Goal: Task Accomplishment & Management: Use online tool/utility

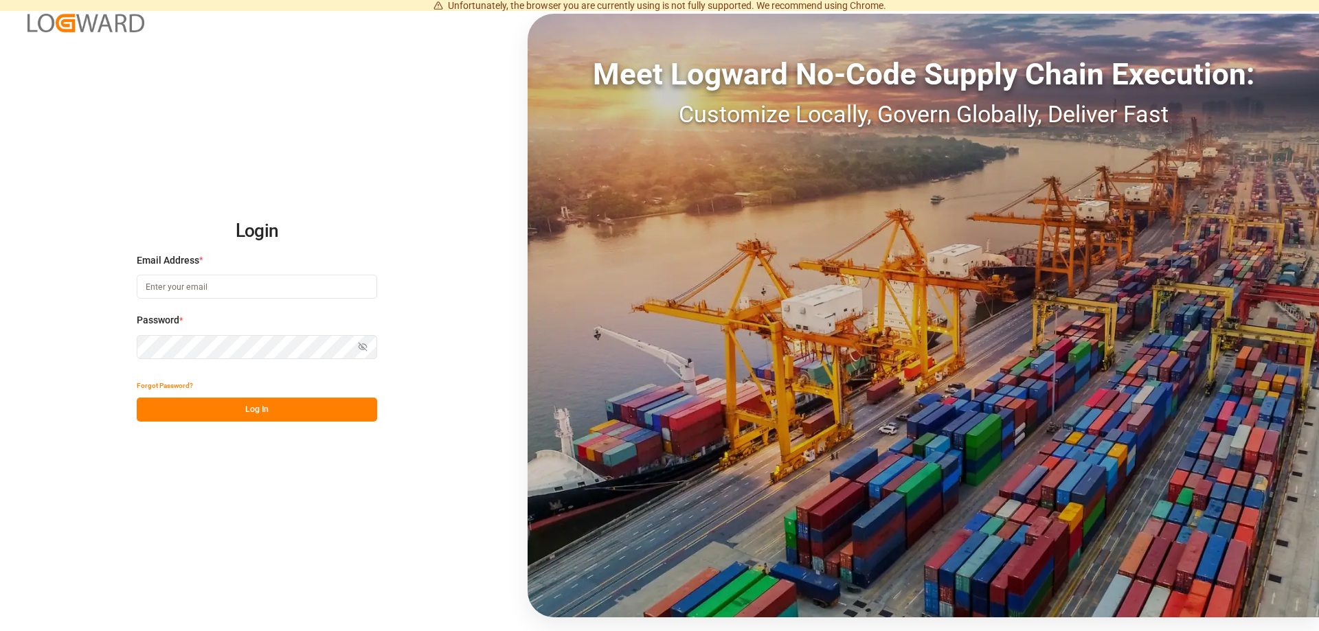
type input "fabian.schalk@strohbecke.com"
click at [270, 410] on button "Log In" at bounding box center [257, 410] width 240 height 24
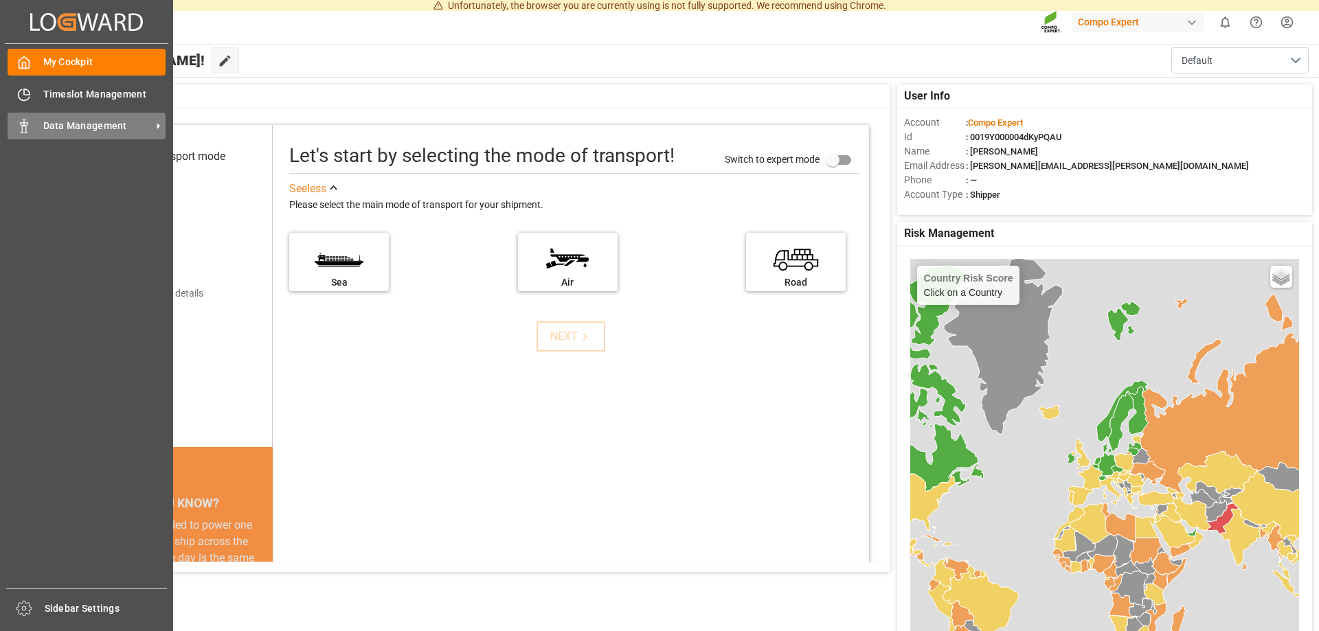
click at [80, 120] on span "Data Management" at bounding box center [97, 126] width 109 height 14
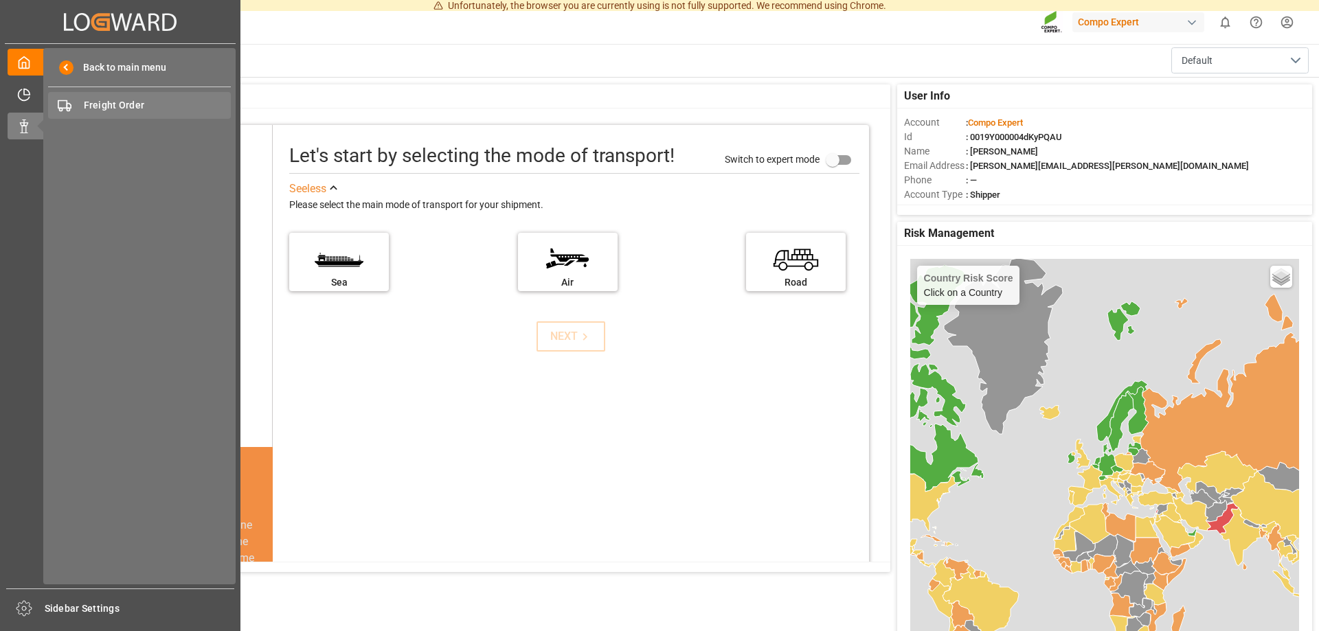
click at [120, 108] on span "Freight Order" at bounding box center [158, 105] width 148 height 14
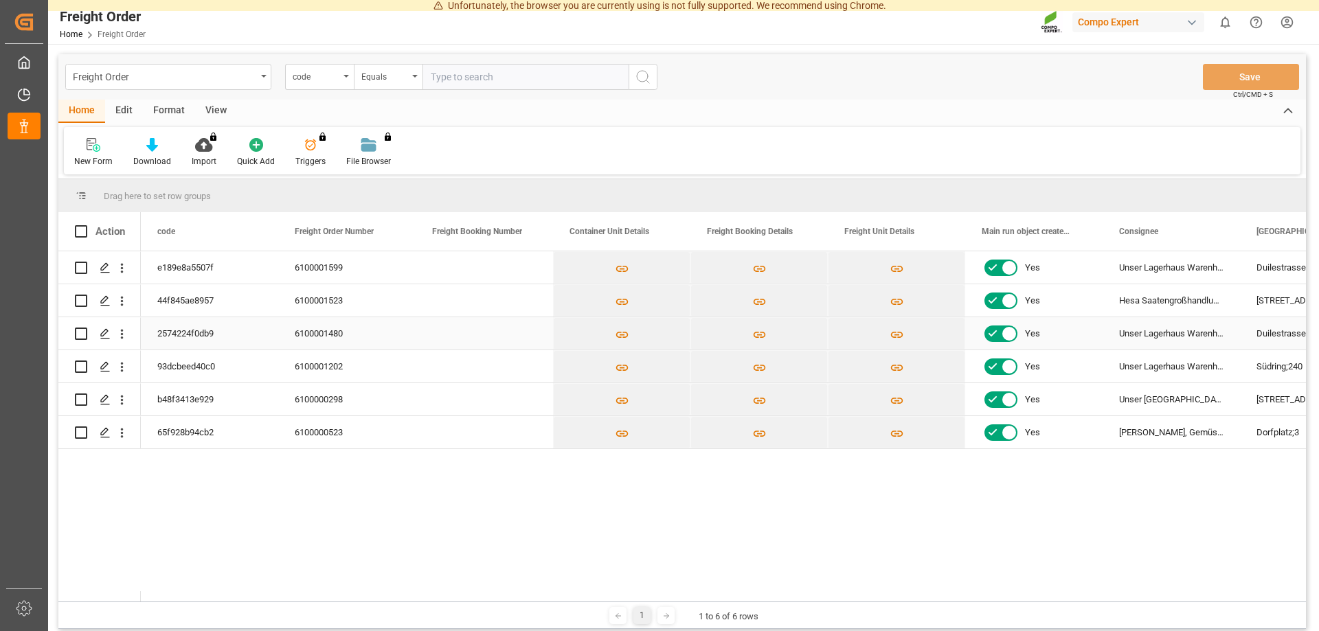
click at [82, 328] on input "Press Space to toggle row selection (unchecked)" at bounding box center [81, 334] width 12 height 12
checkbox input "true"
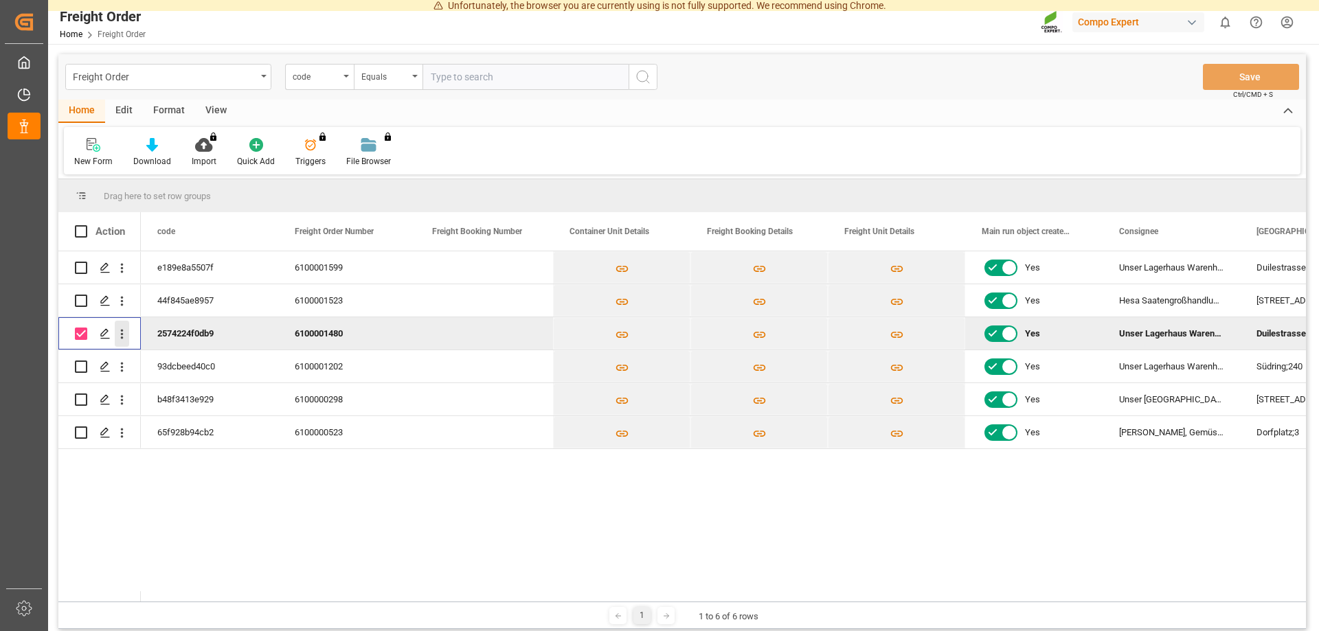
click at [118, 336] on icon "open menu" at bounding box center [122, 334] width 14 height 14
click at [102, 335] on icon "Press SPACE to deselect this row." at bounding box center [105, 333] width 11 height 11
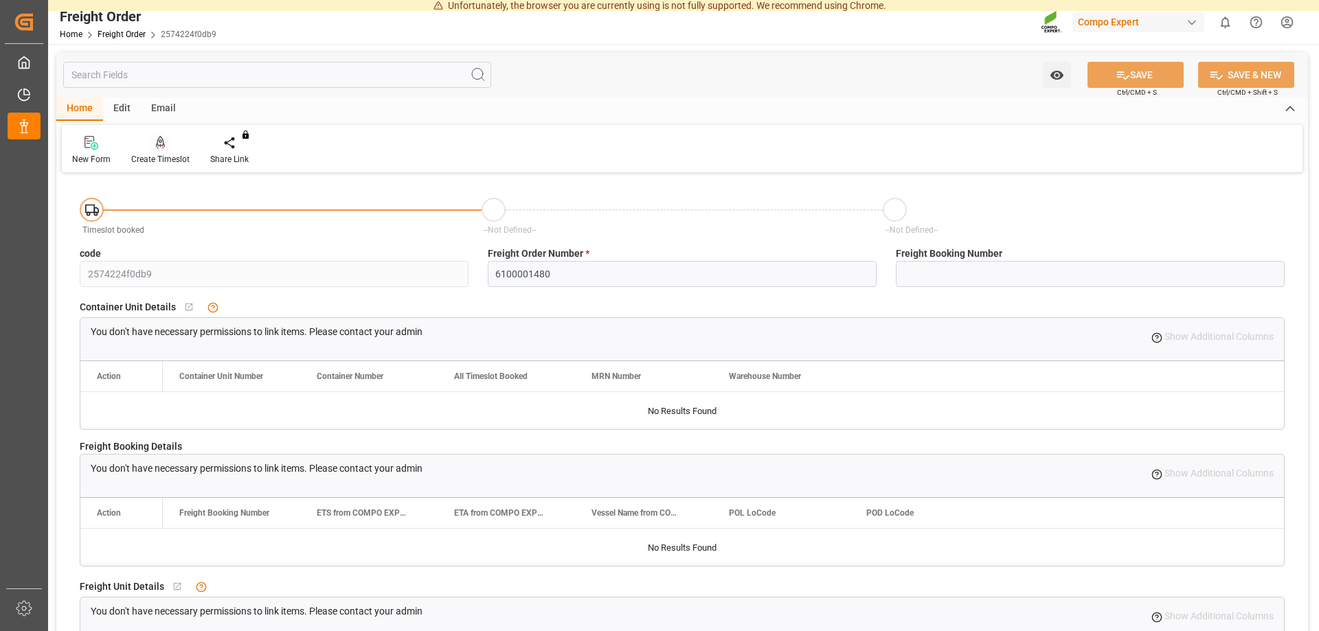
click at [154, 147] on div at bounding box center [160, 142] width 58 height 14
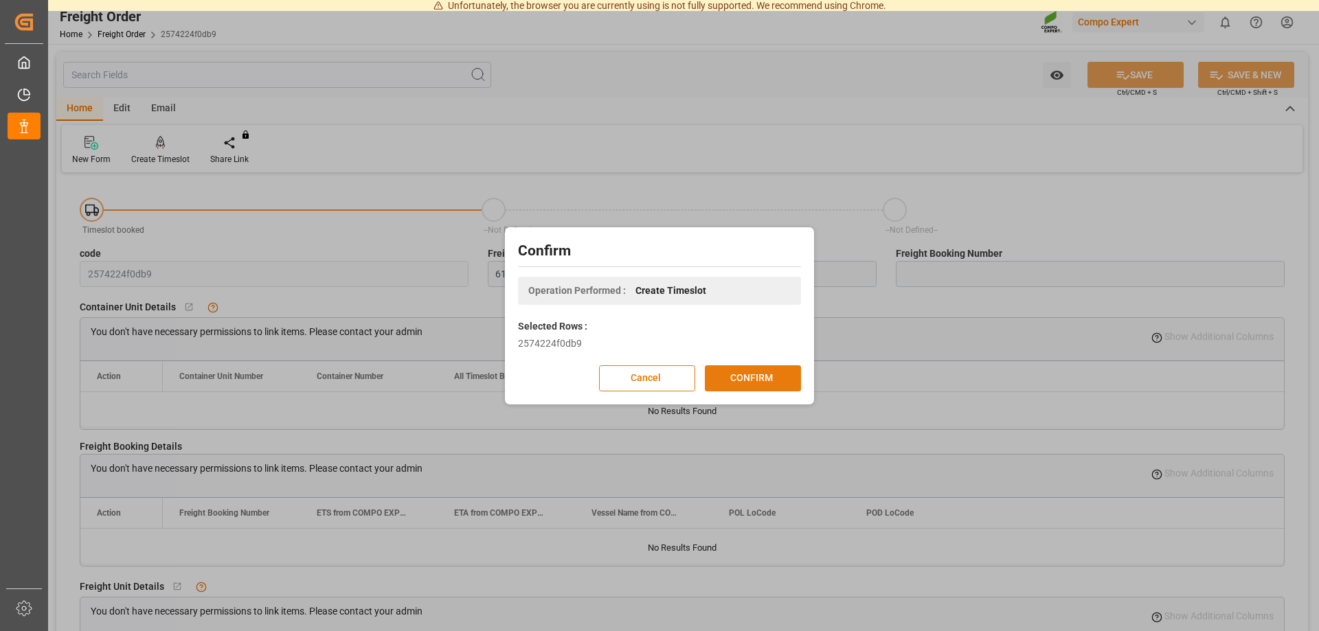
click at [763, 377] on button "CONFIRM" at bounding box center [753, 379] width 96 height 26
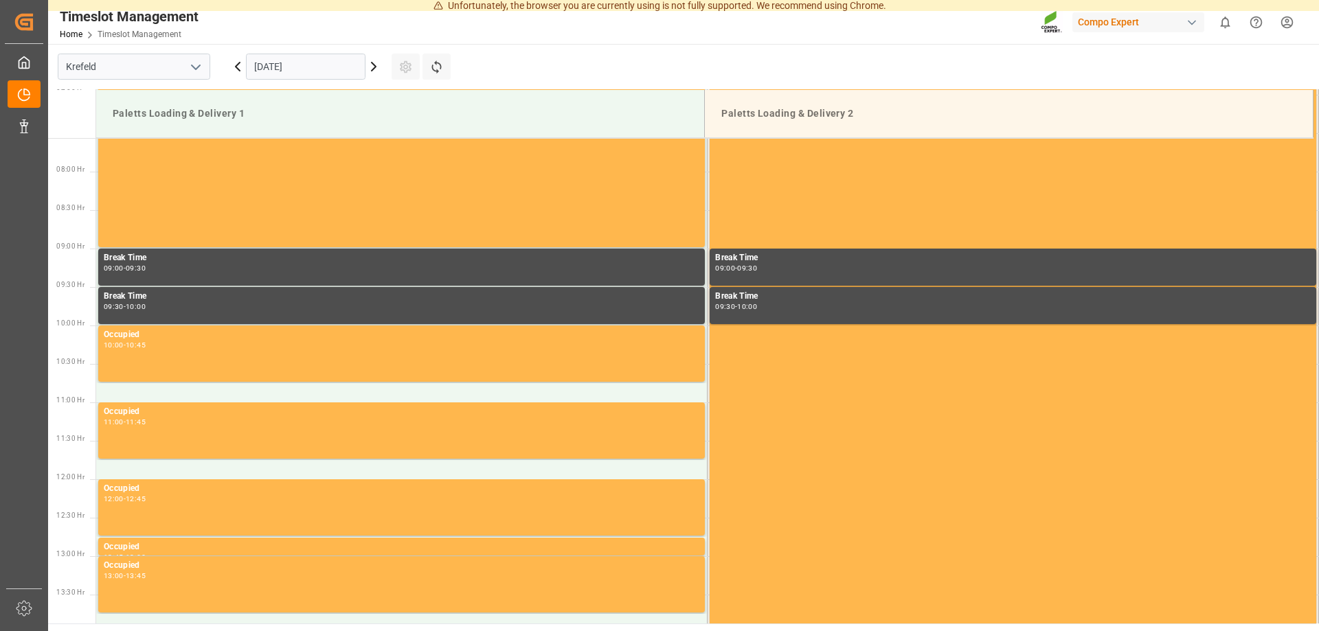
scroll to position [515, 0]
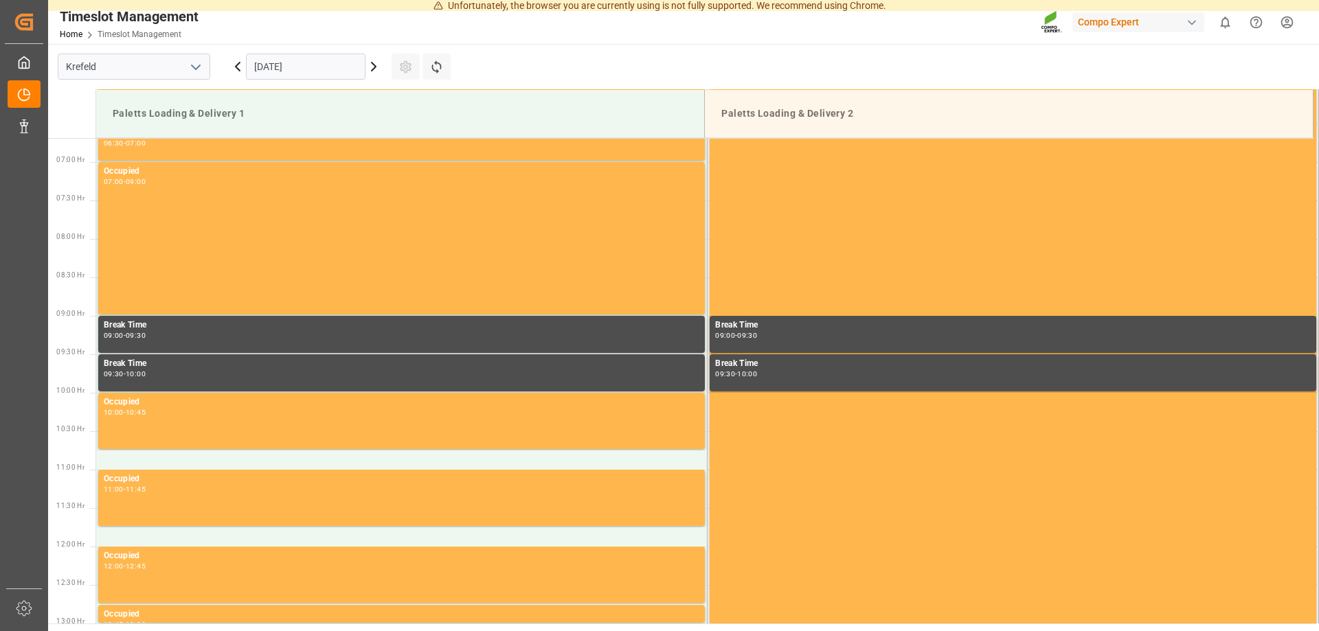
click at [318, 69] on input "[DATE]" at bounding box center [306, 67] width 120 height 26
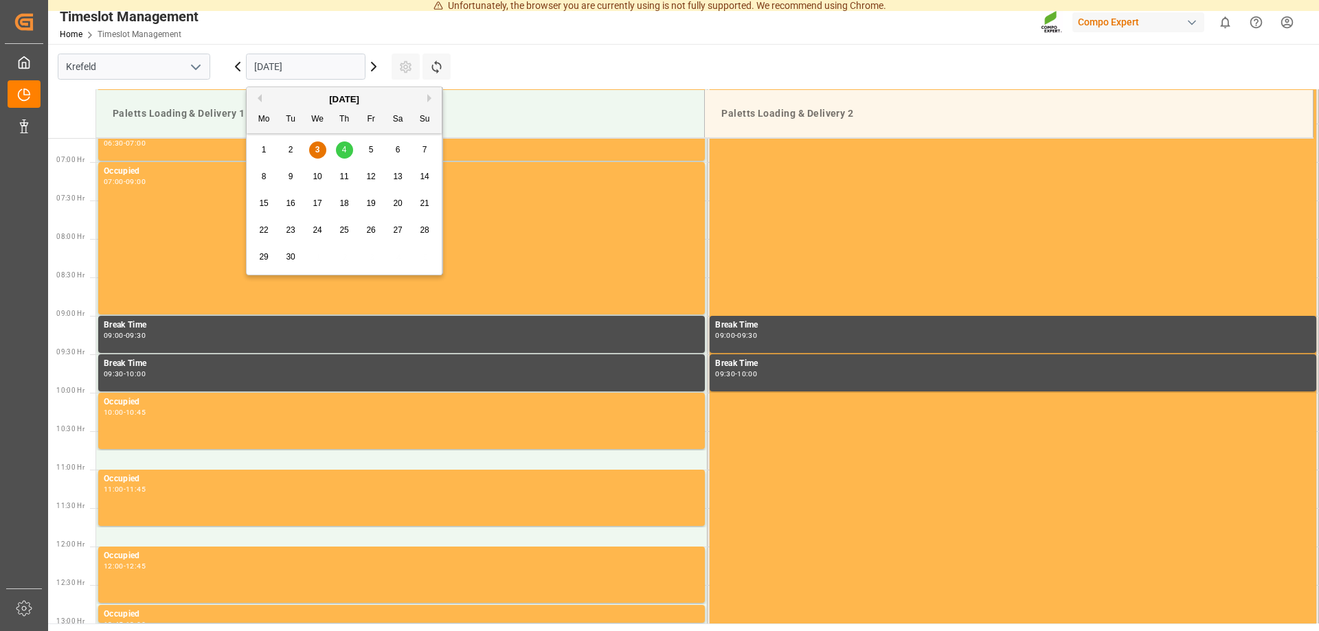
click at [340, 149] on div "4" at bounding box center [344, 150] width 17 height 16
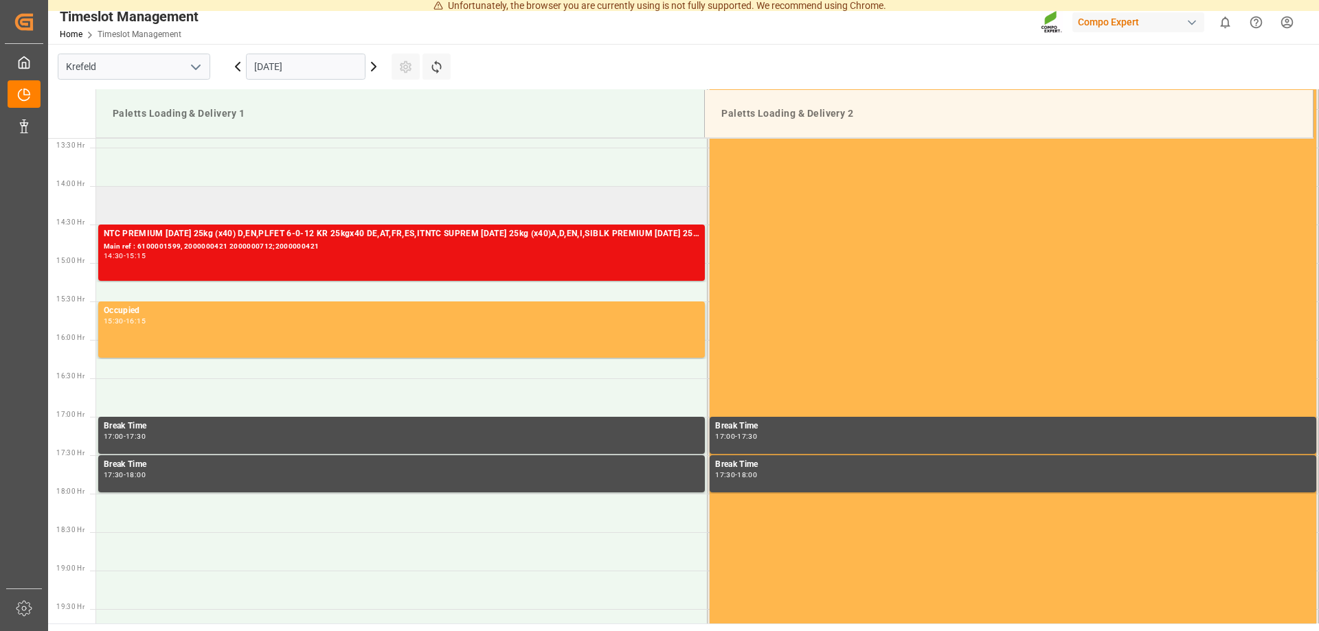
scroll to position [935, 0]
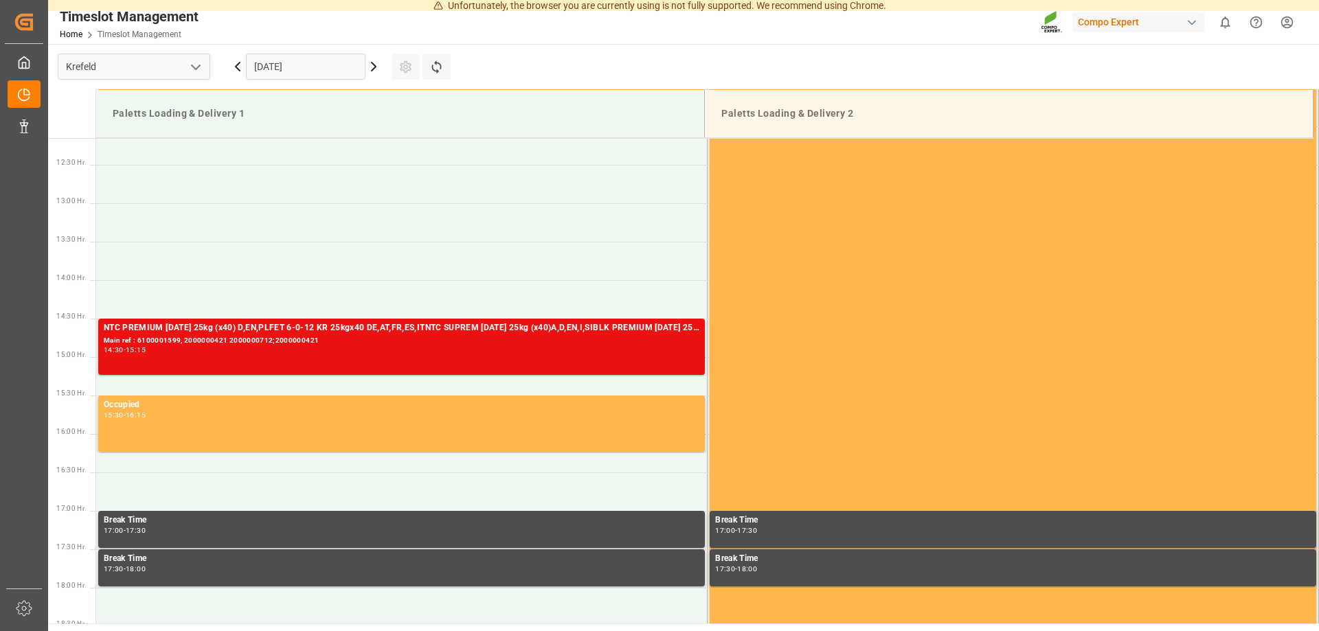
click at [324, 66] on input "[DATE]" at bounding box center [306, 67] width 120 height 26
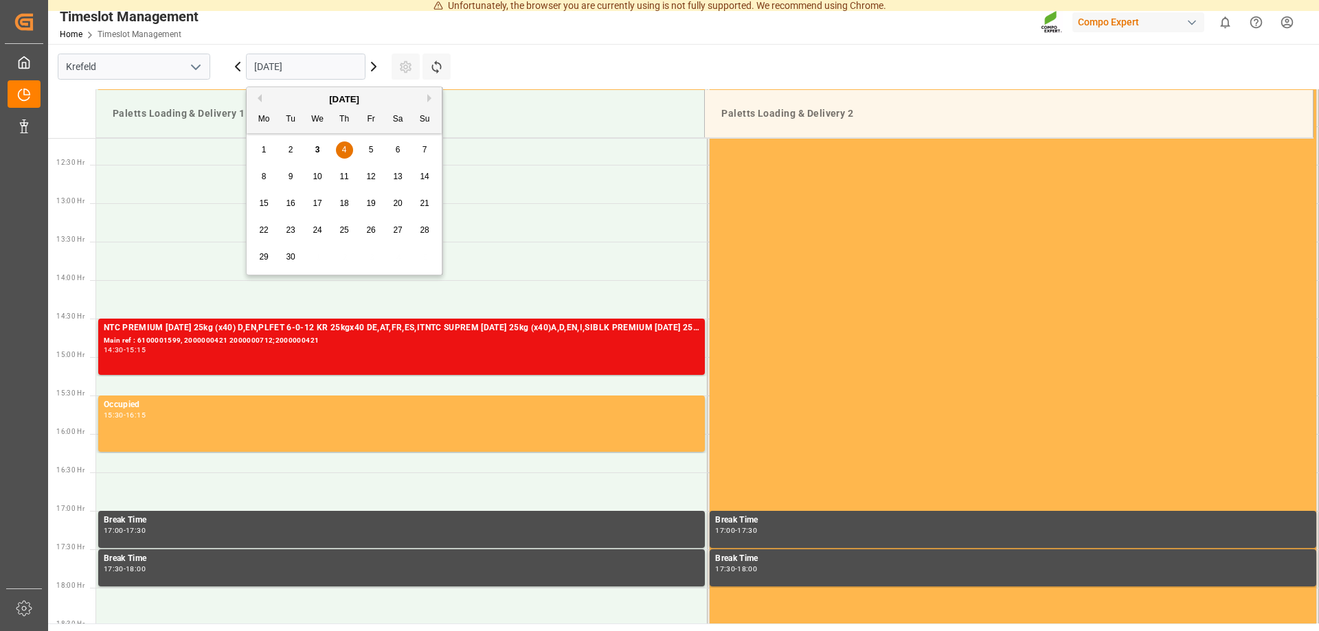
click at [368, 144] on div "5" at bounding box center [371, 150] width 17 height 16
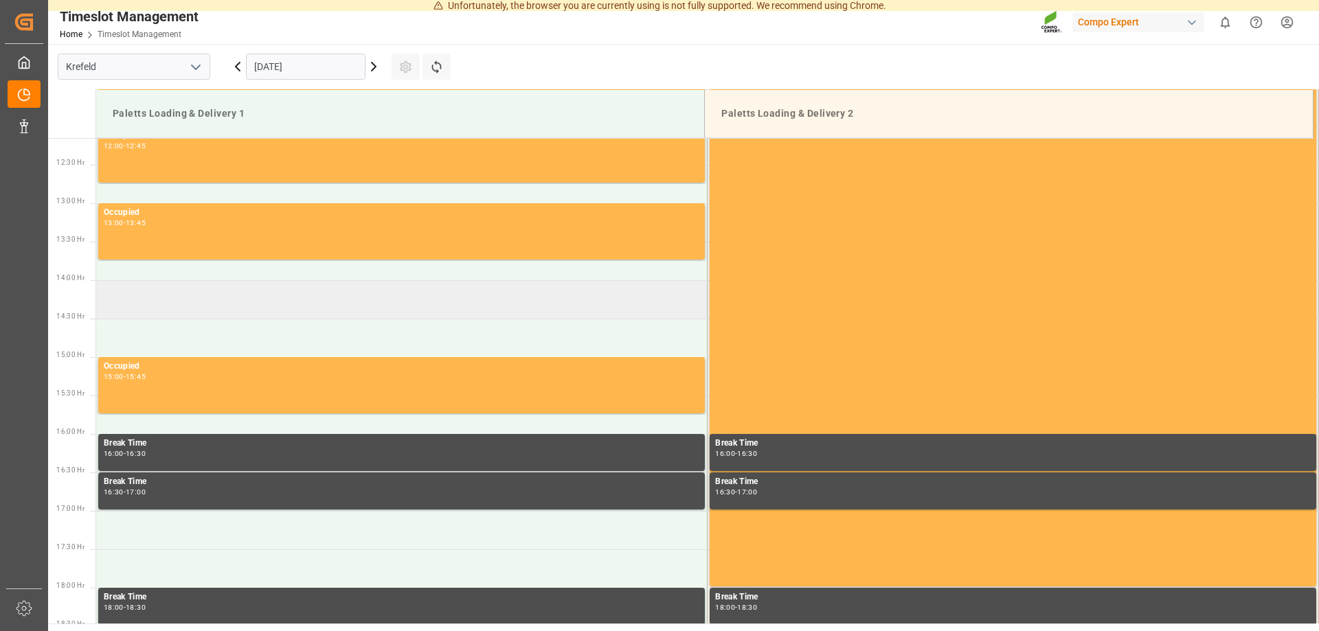
click at [209, 299] on td at bounding box center [402, 299] width 612 height 38
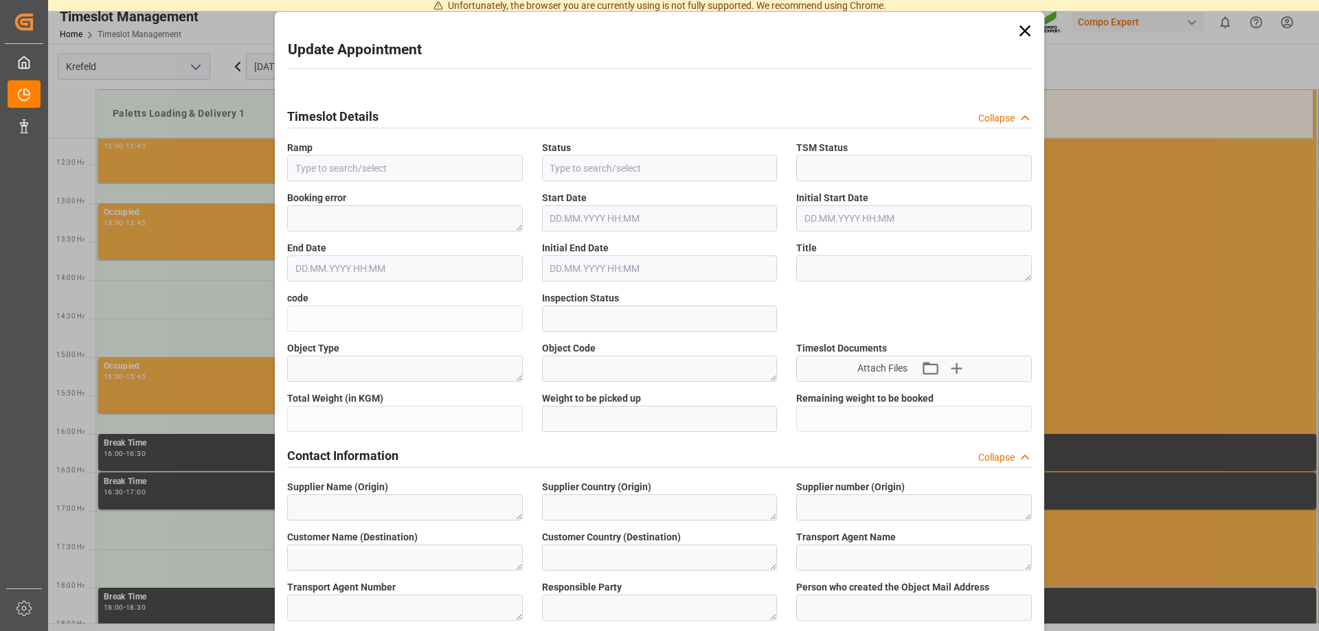
type input "Paletts Loading & Delivery 1"
type input "Transport object created"
type input "Booked"
type input "fe7853ef378e"
type input "Open"
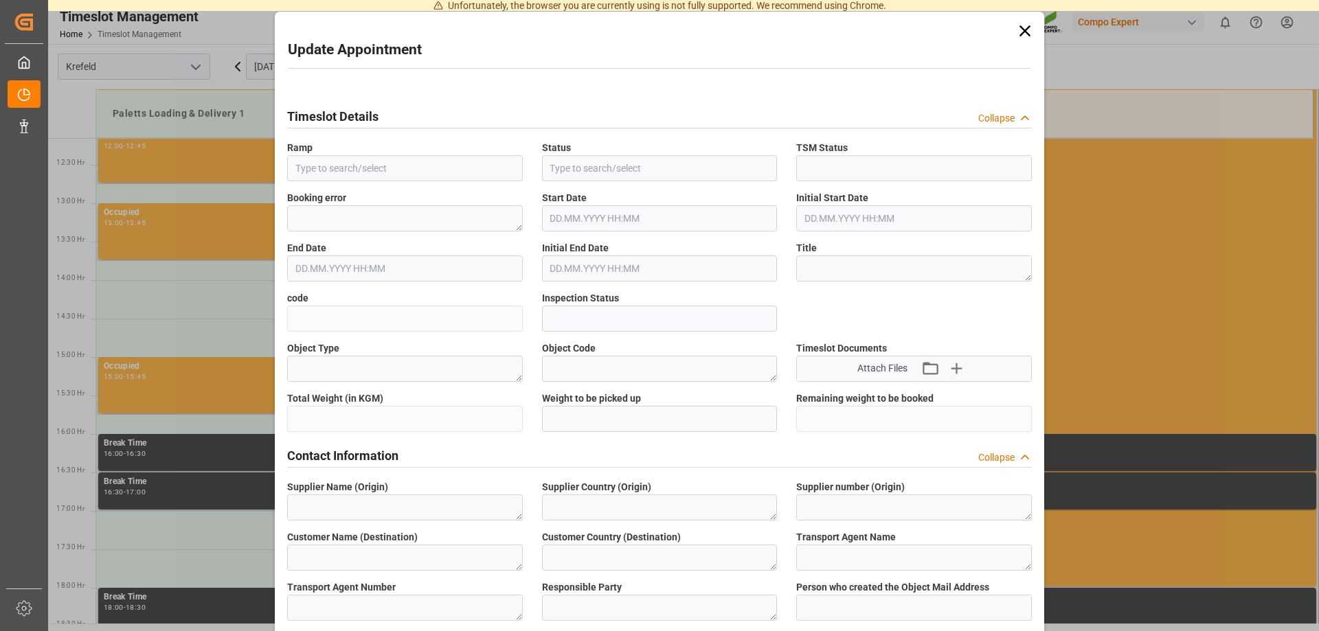
type textarea "Main-Run"
type input "24110.9"
type textarea "SP_EWM"
type textarea "Unser Lagerhaus Warenhandels-"
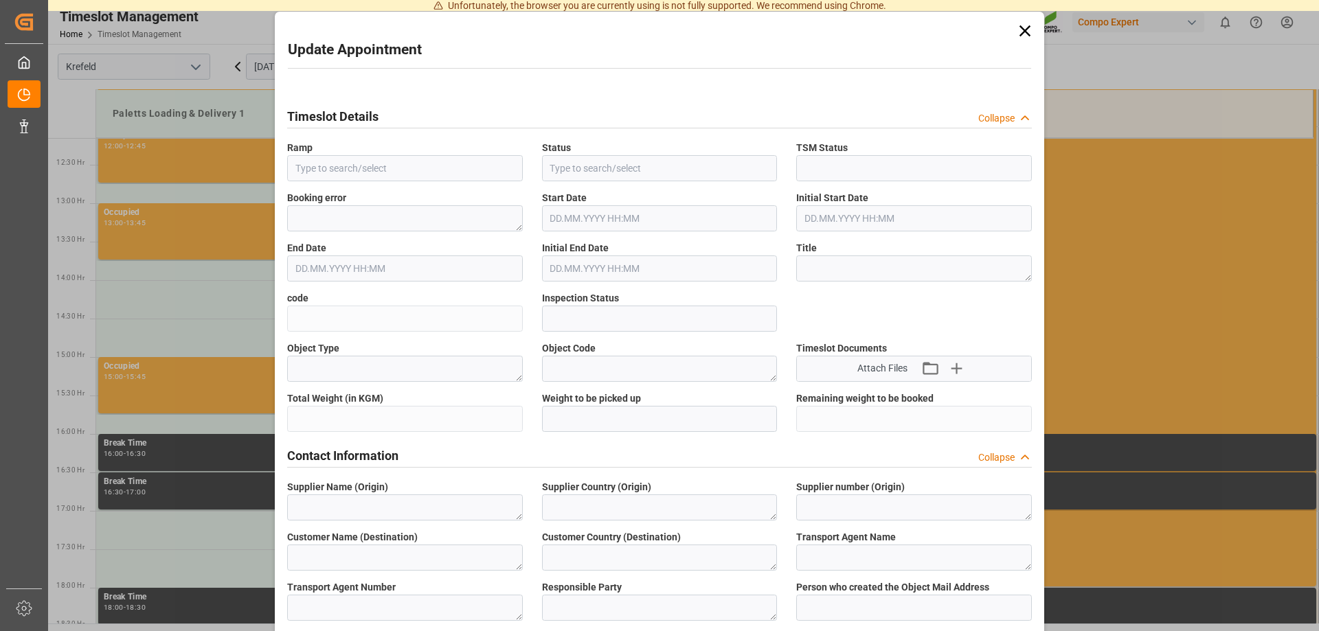
type textarea "AT"
type textarea "STROHBECKE Internationale Spedition, GmbH & Co. KG"
type textarea "6604509"
type textarea "Logistics Service Provider"
type input "[PERSON_NAME][EMAIL_ADDRESS][DOMAIN_NAME]"
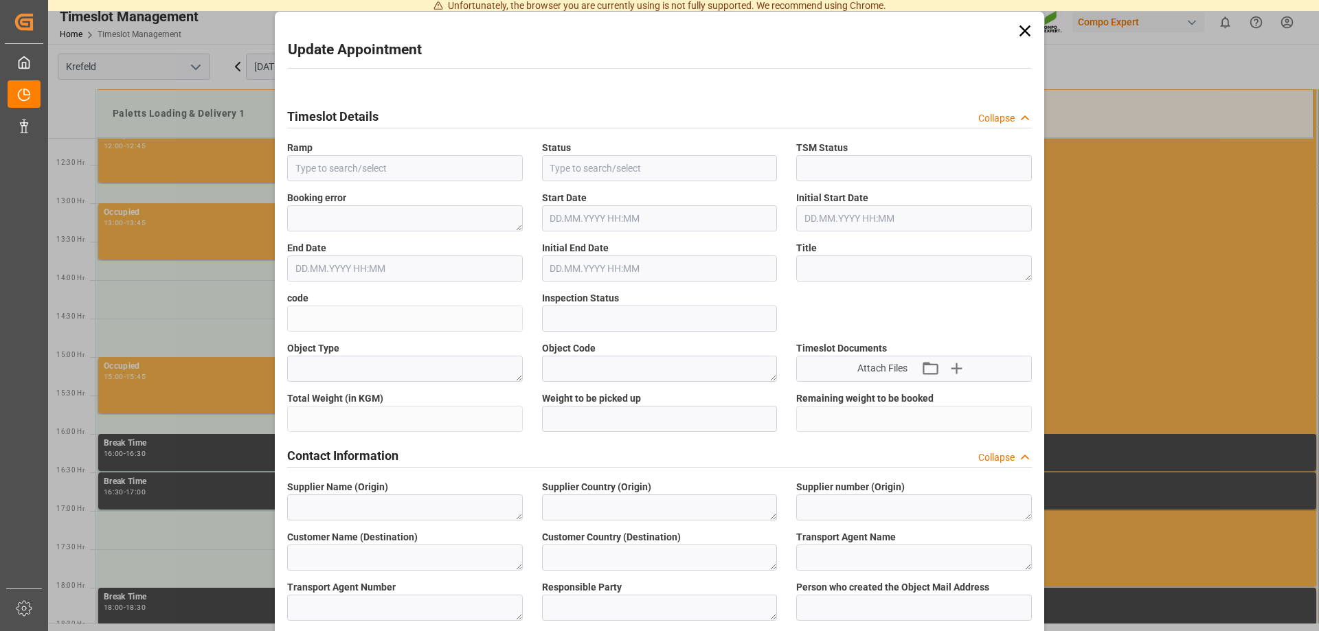
type textarea "6100001480"
type textarea "2000001294;"
type textarea "4100004483;4100004532;4100004533;4100004497;4100004485;4100004531;4100004494;41…"
type textarea "NTC SUPREM [DATE] 25kg (x40)A,D,EN,I,SI;VITA Si 10L (x60) DE,AT,FR *PD;BFL FET …"
type textarea "4315302004;4297802004;4297502004;4306002899;4314102004;4200502004;4413802899;43…"
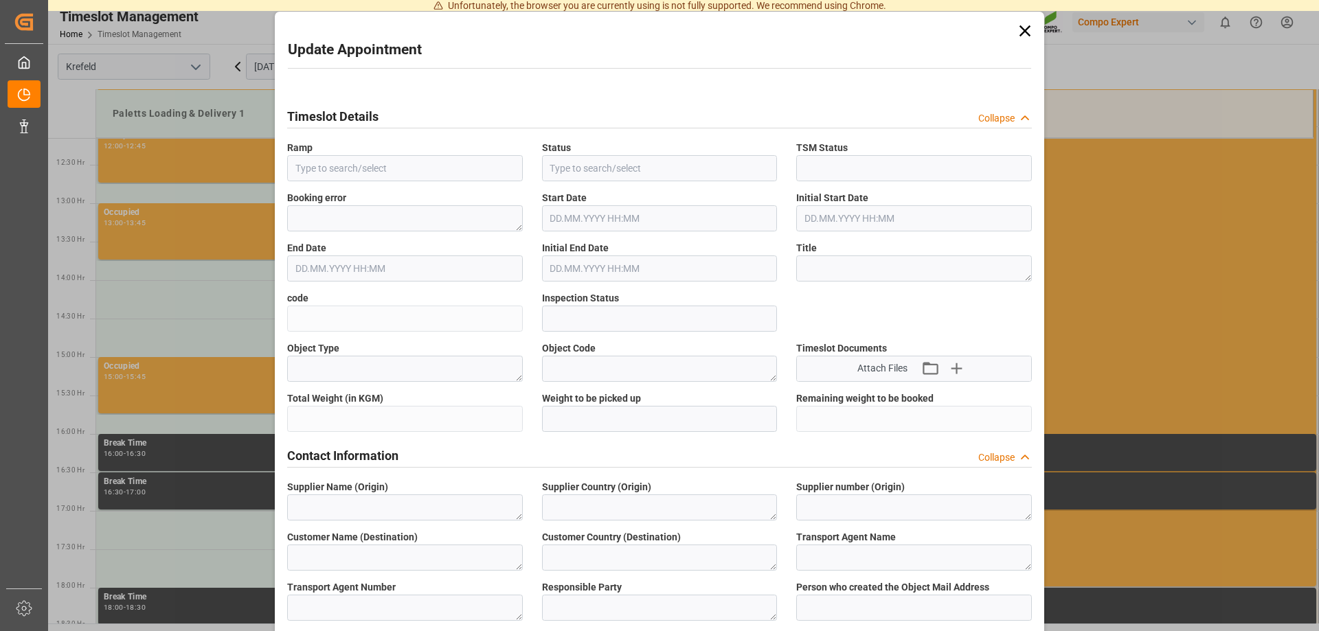
type input "0"
type textarea "Z100"
type textarea "3200"
type input "6100001480"
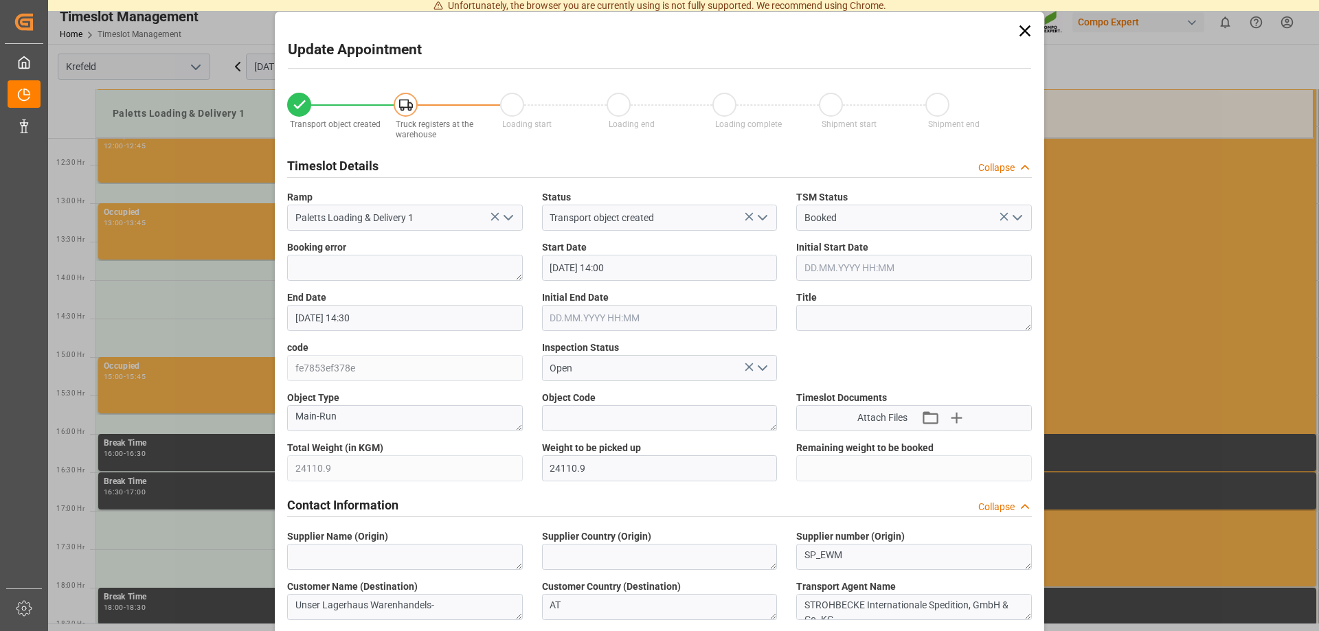
type input "[DATE] 14:00"
type input "[DATE] 14:30"
type input "[DATE] 08:05"
type input "[DATE] 14:01"
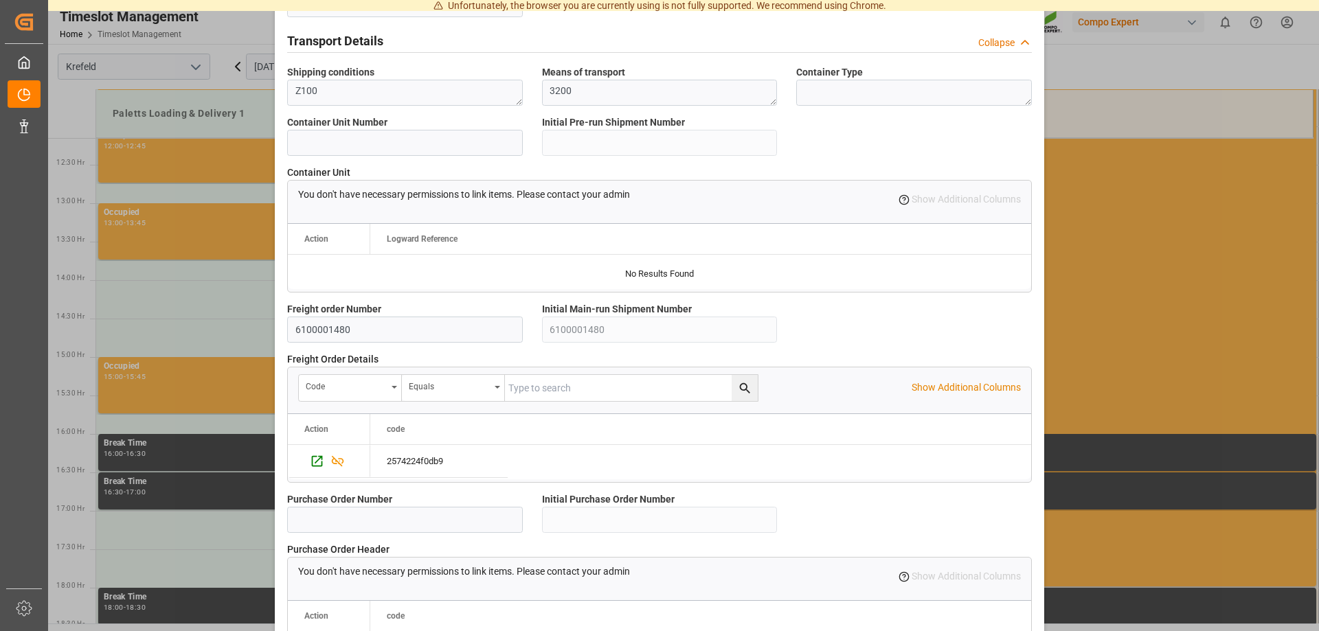
scroll to position [1178, 0]
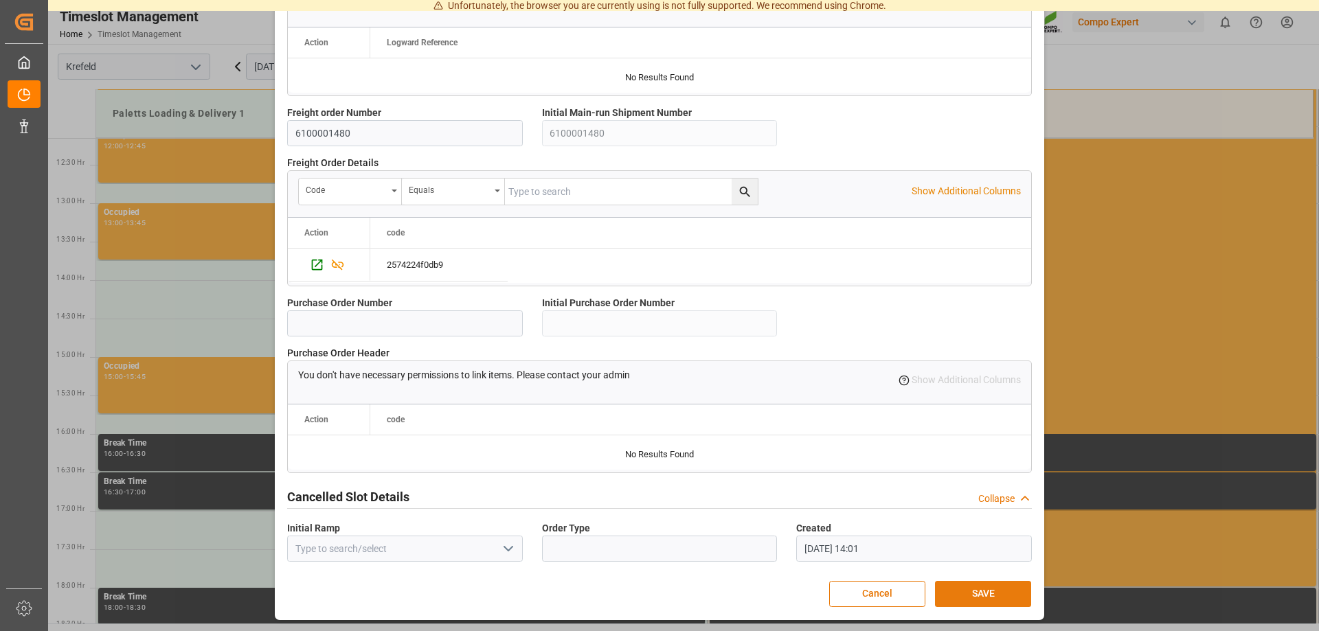
click at [974, 597] on button "SAVE" at bounding box center [983, 594] width 96 height 26
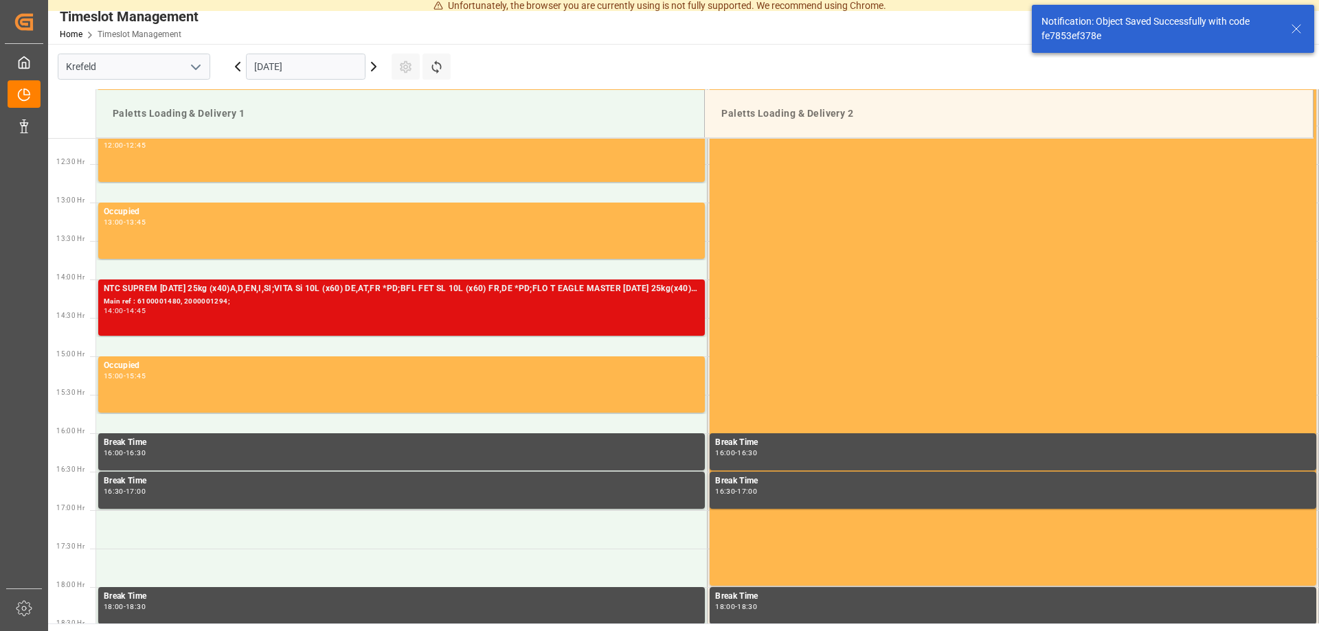
scroll to position [943, 0]
